Goal: Information Seeking & Learning: Learn about a topic

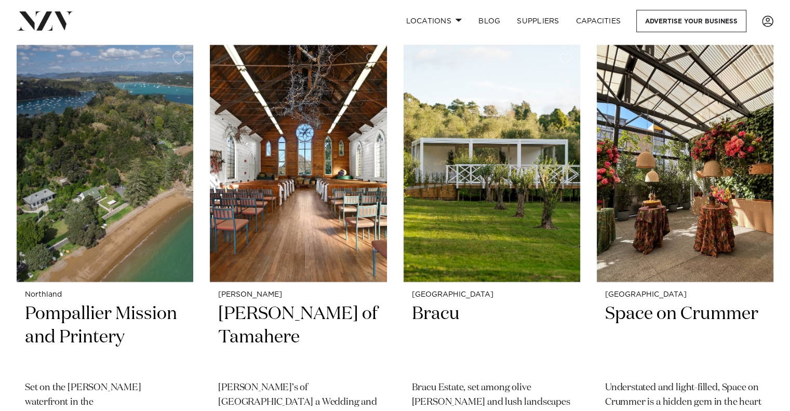
scroll to position [2066, 0]
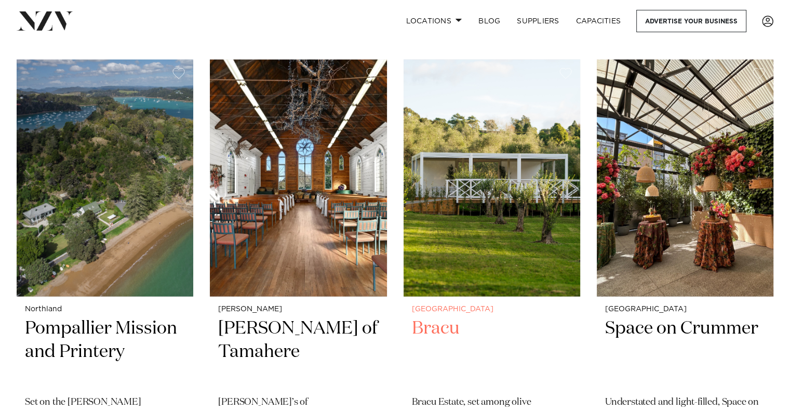
click at [445, 335] on h2 "Bracu" at bounding box center [492, 352] width 160 height 70
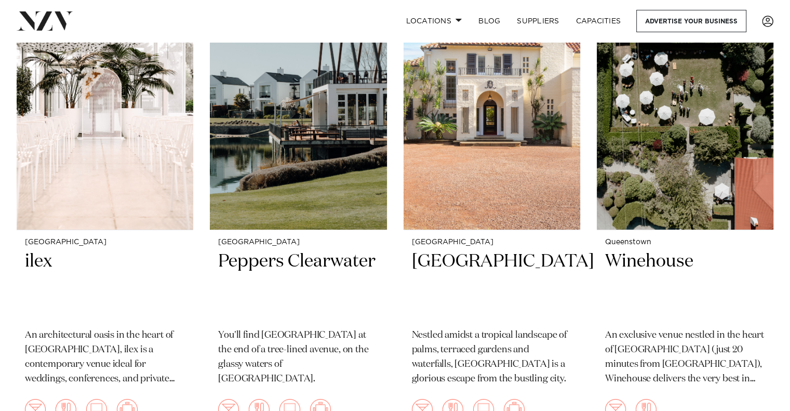
scroll to position [3534, 0]
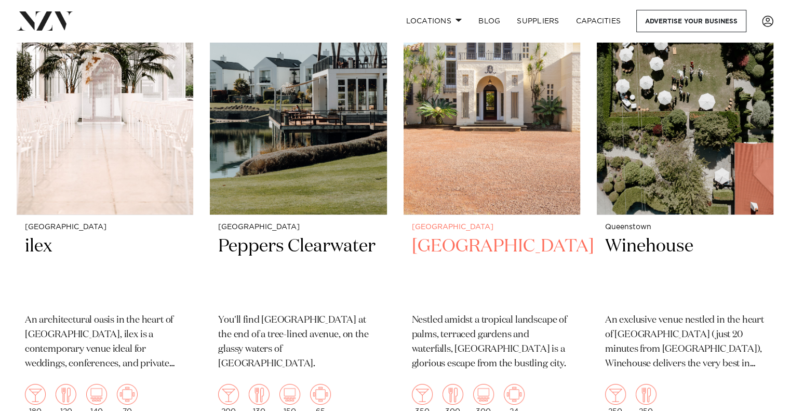
click at [463, 248] on h2 "Puketutu Island Estate" at bounding box center [492, 270] width 160 height 70
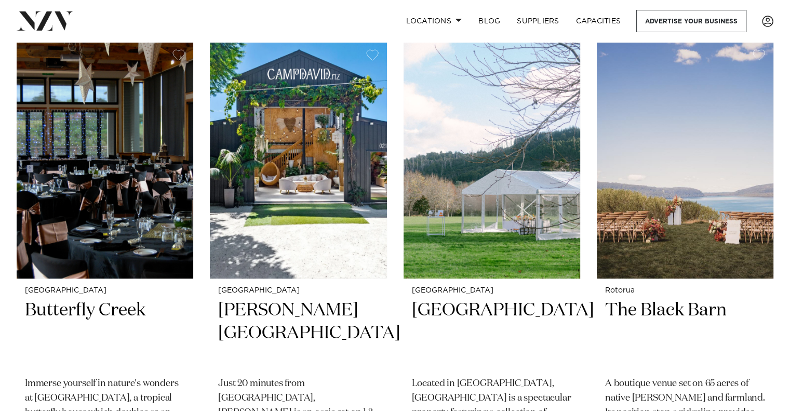
scroll to position [4908, 0]
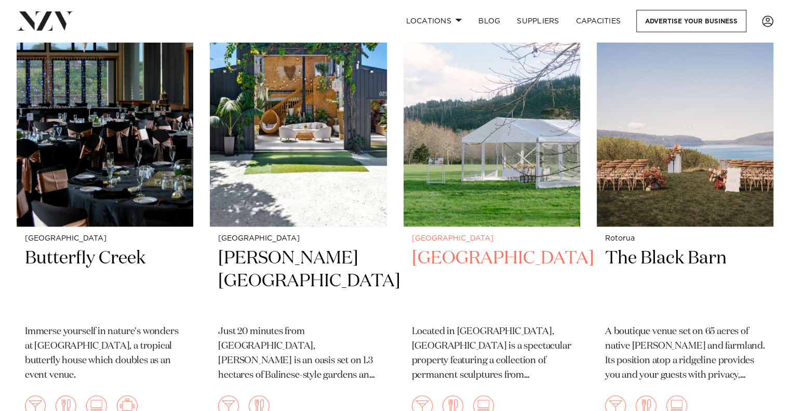
click at [494, 263] on h2 "[GEOGRAPHIC_DATA]" at bounding box center [492, 282] width 160 height 70
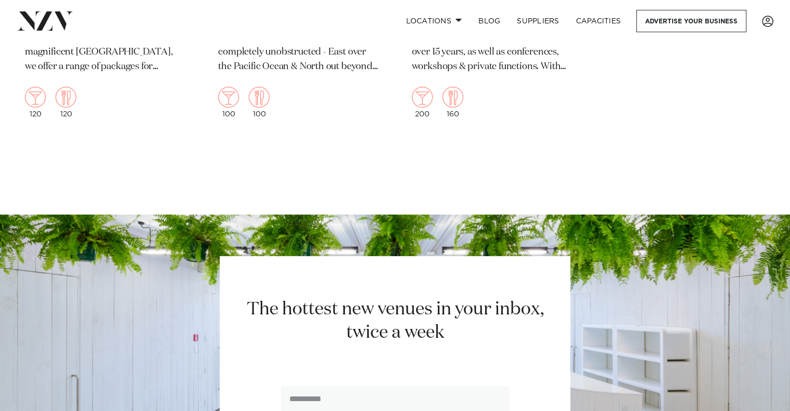
scroll to position [7579, 0]
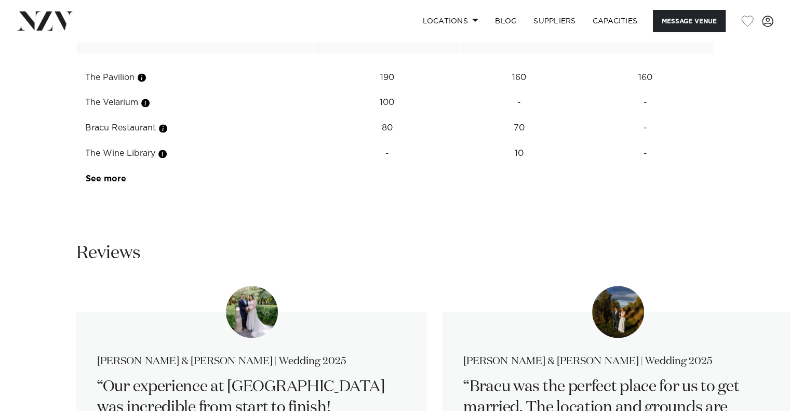
scroll to position [1631, 0]
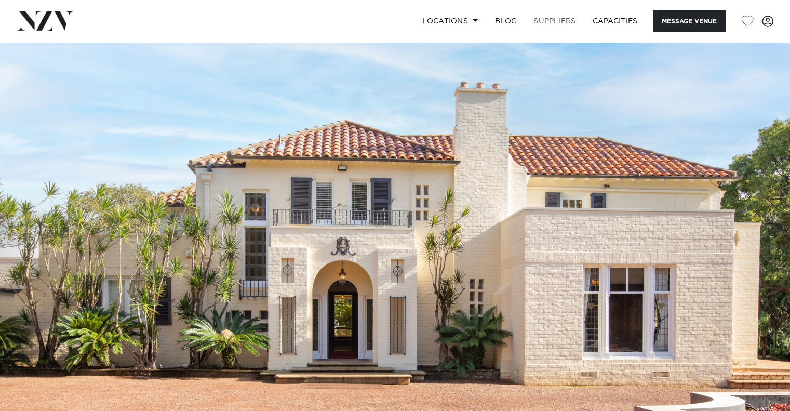
click at [550, 19] on link "SUPPLIERS" at bounding box center [554, 21] width 59 height 22
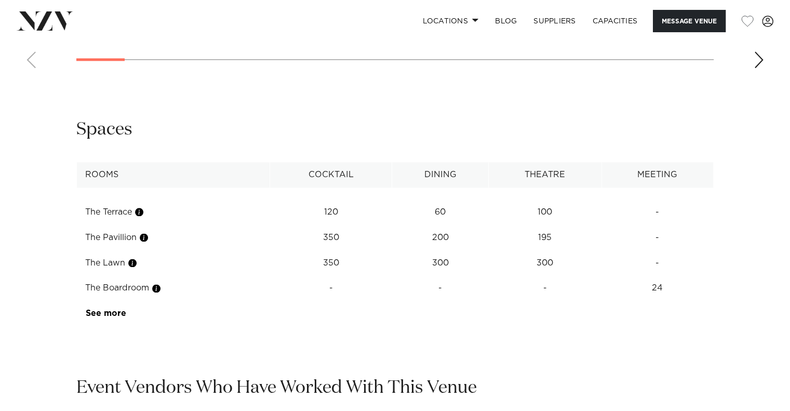
scroll to position [1299, 0]
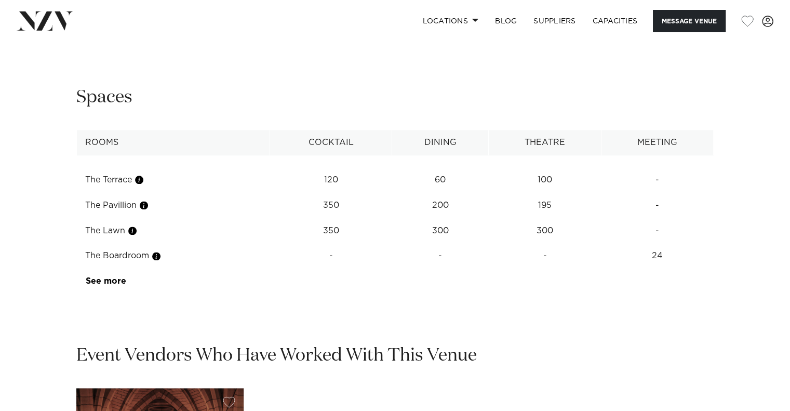
click at [348, 198] on td "350" at bounding box center [331, 205] width 122 height 25
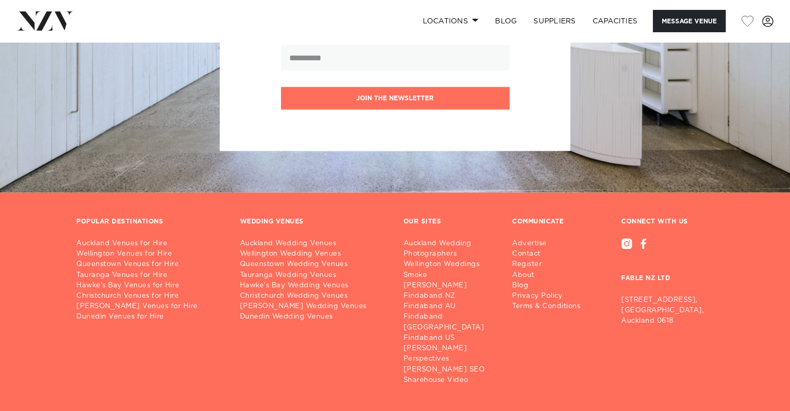
scroll to position [2348, 0]
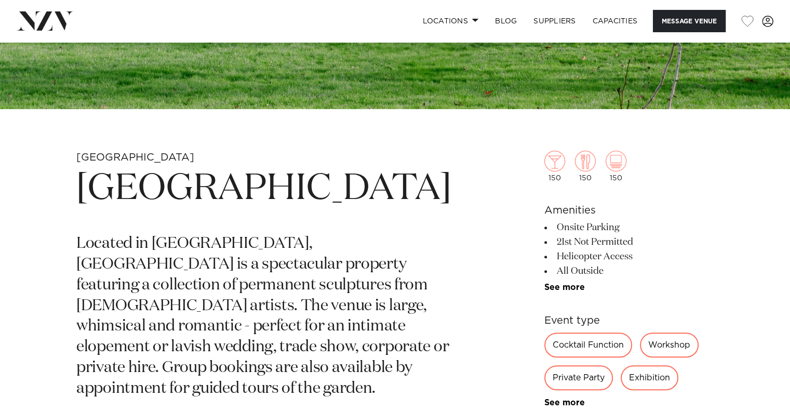
scroll to position [305, 0]
